Goal: Book appointment/travel/reservation

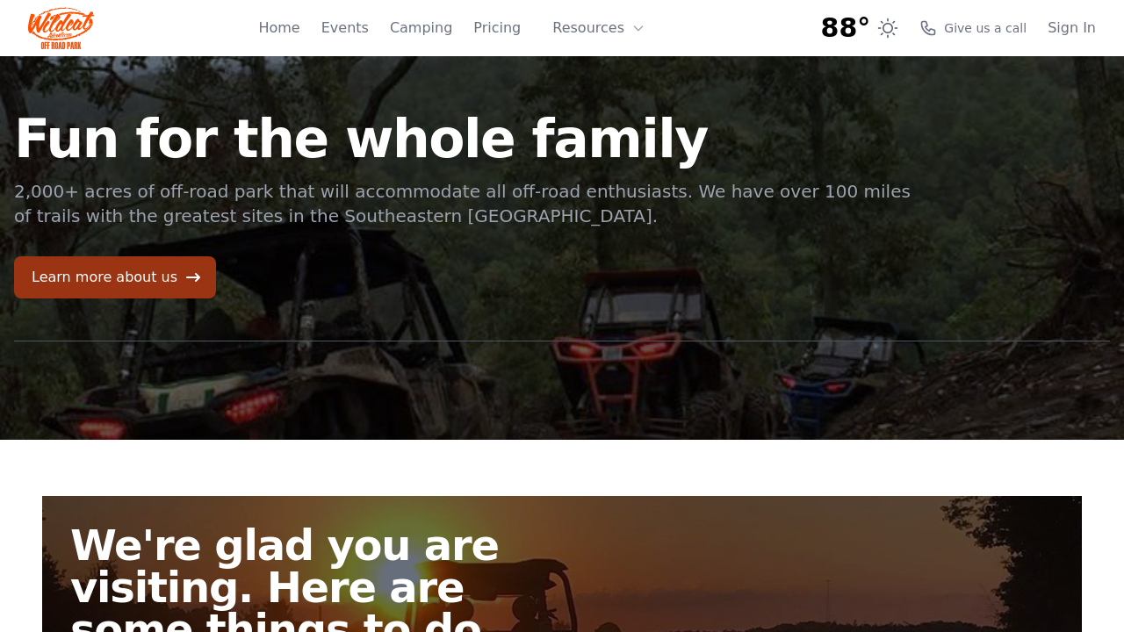
click at [154, 277] on link "Learn more about us" at bounding box center [115, 277] width 202 height 42
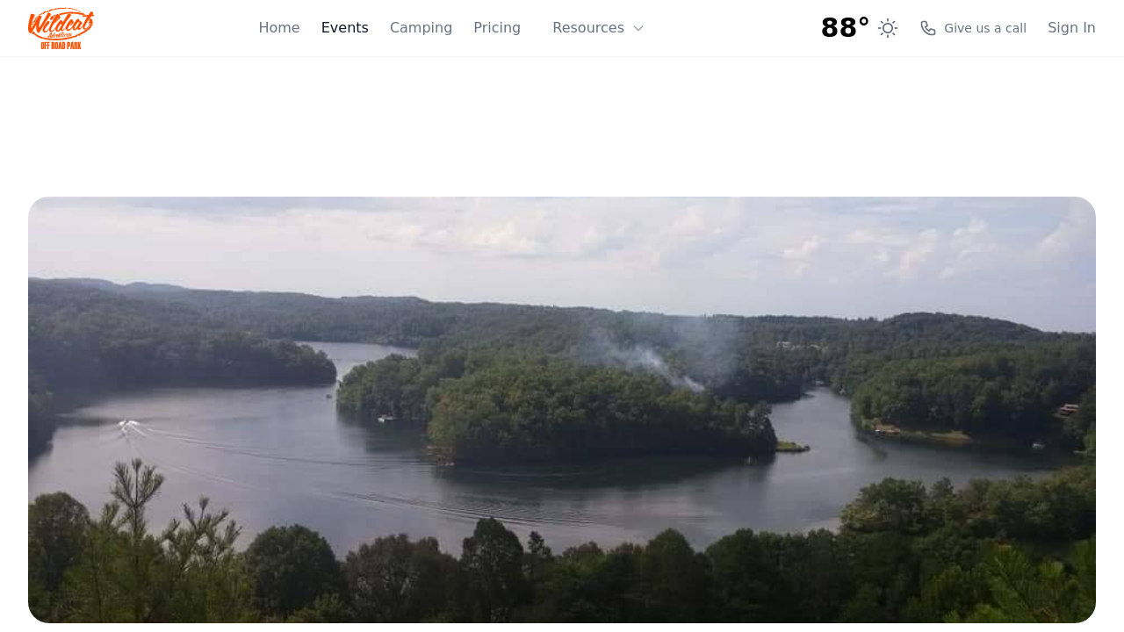
click at [365, 34] on link "Events" at bounding box center [344, 28] width 47 height 21
click at [313, 32] on div "Home Events Camping Pricing Resources About FAQ" at bounding box center [457, 28] width 398 height 56
click at [299, 32] on link "Home" at bounding box center [278, 28] width 41 height 21
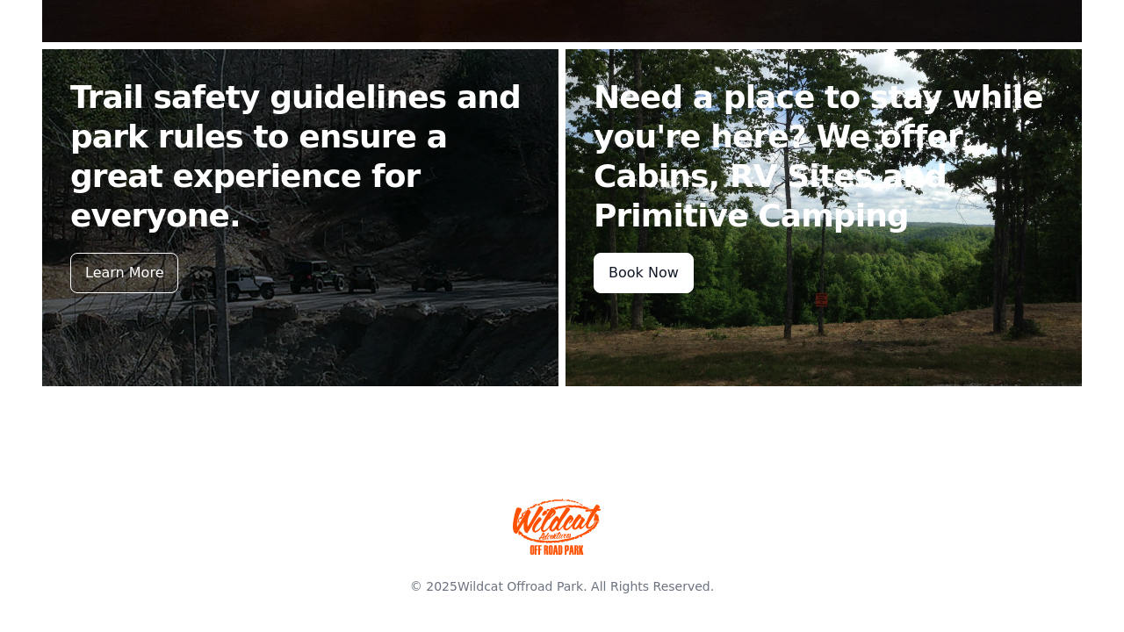
scroll to position [791, 0]
click at [660, 253] on div "Book Now" at bounding box center [643, 273] width 100 height 40
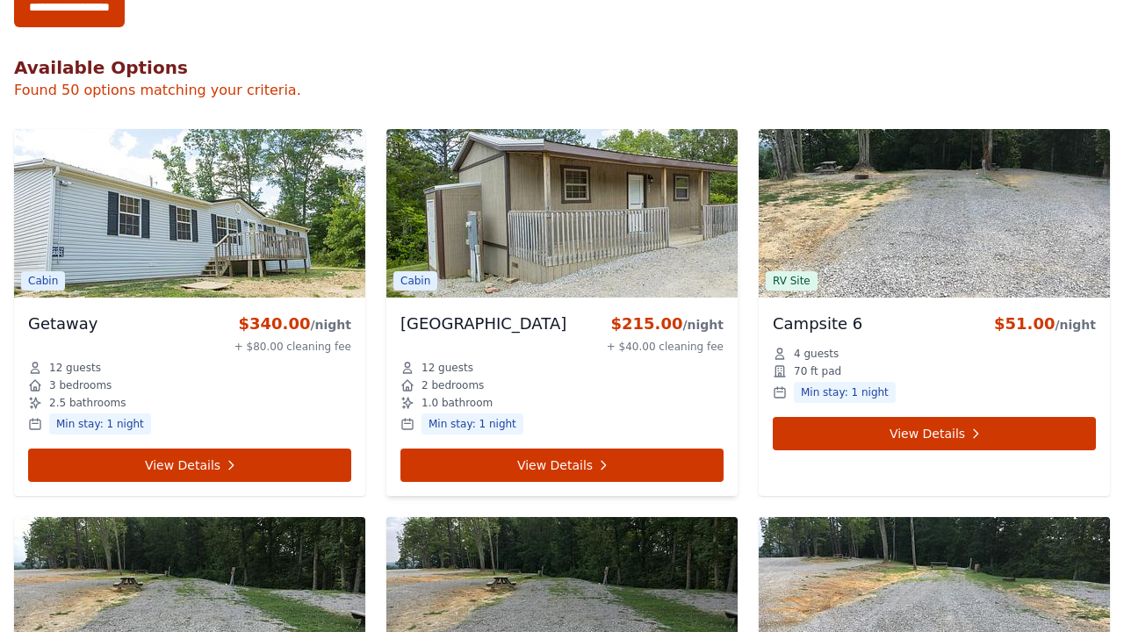
scroll to position [649, 0]
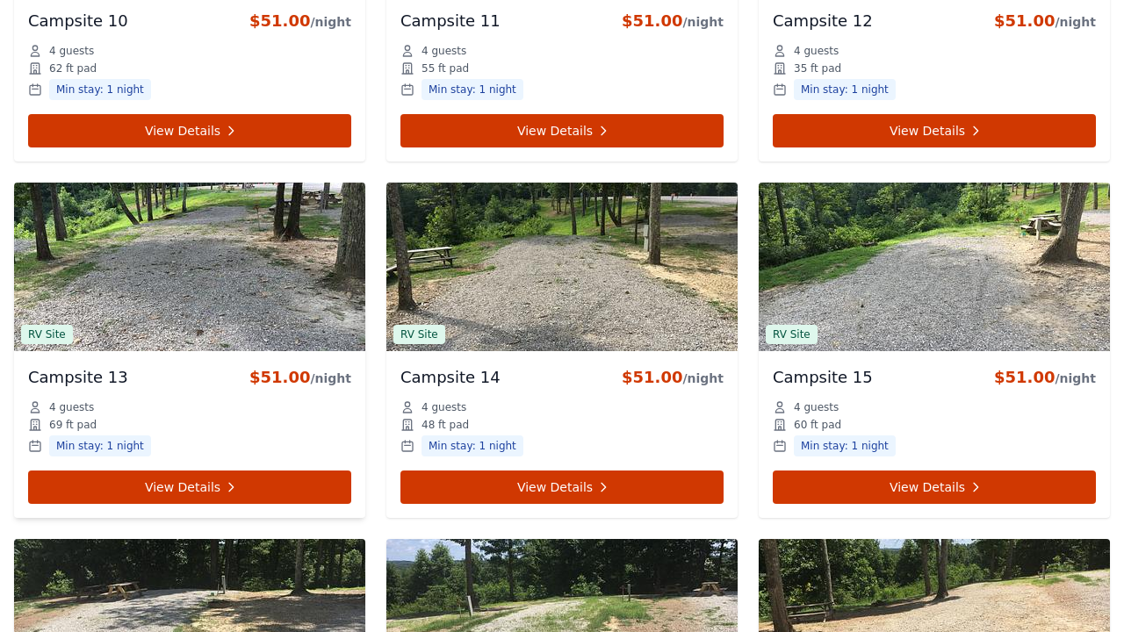
scroll to position [791, 0]
